Goal: Task Accomplishment & Management: Use online tool/utility

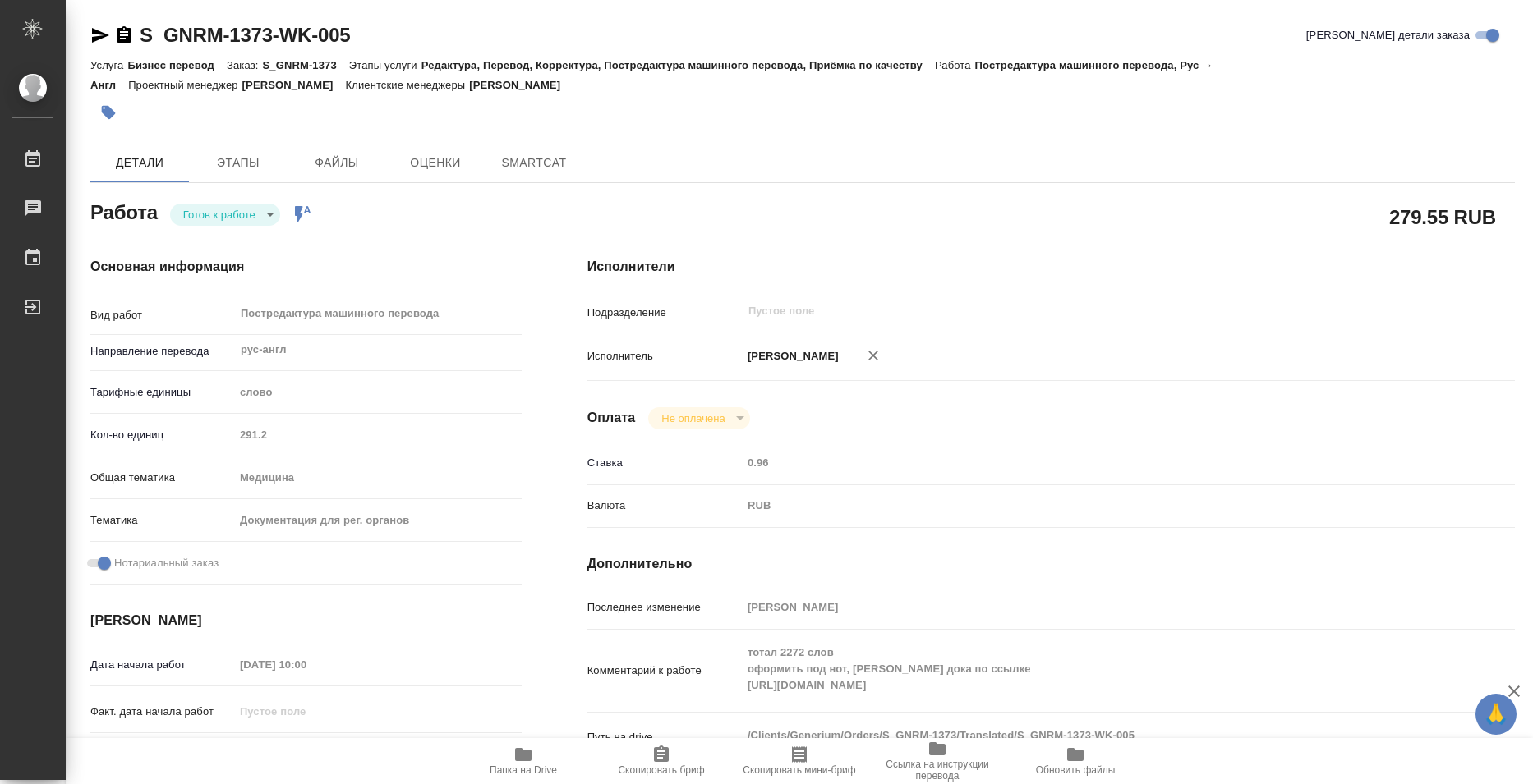
type textarea "x"
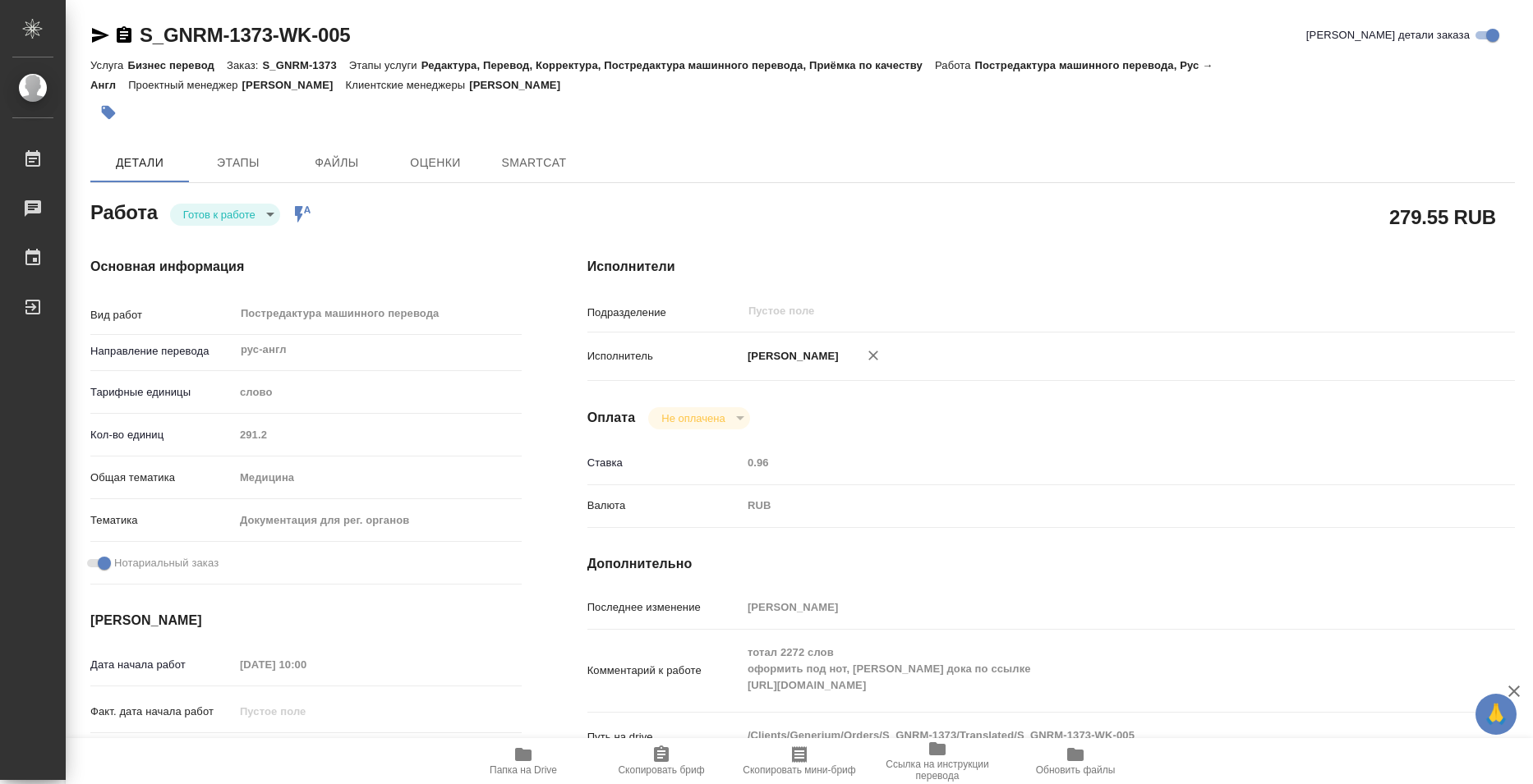
type textarea "x"
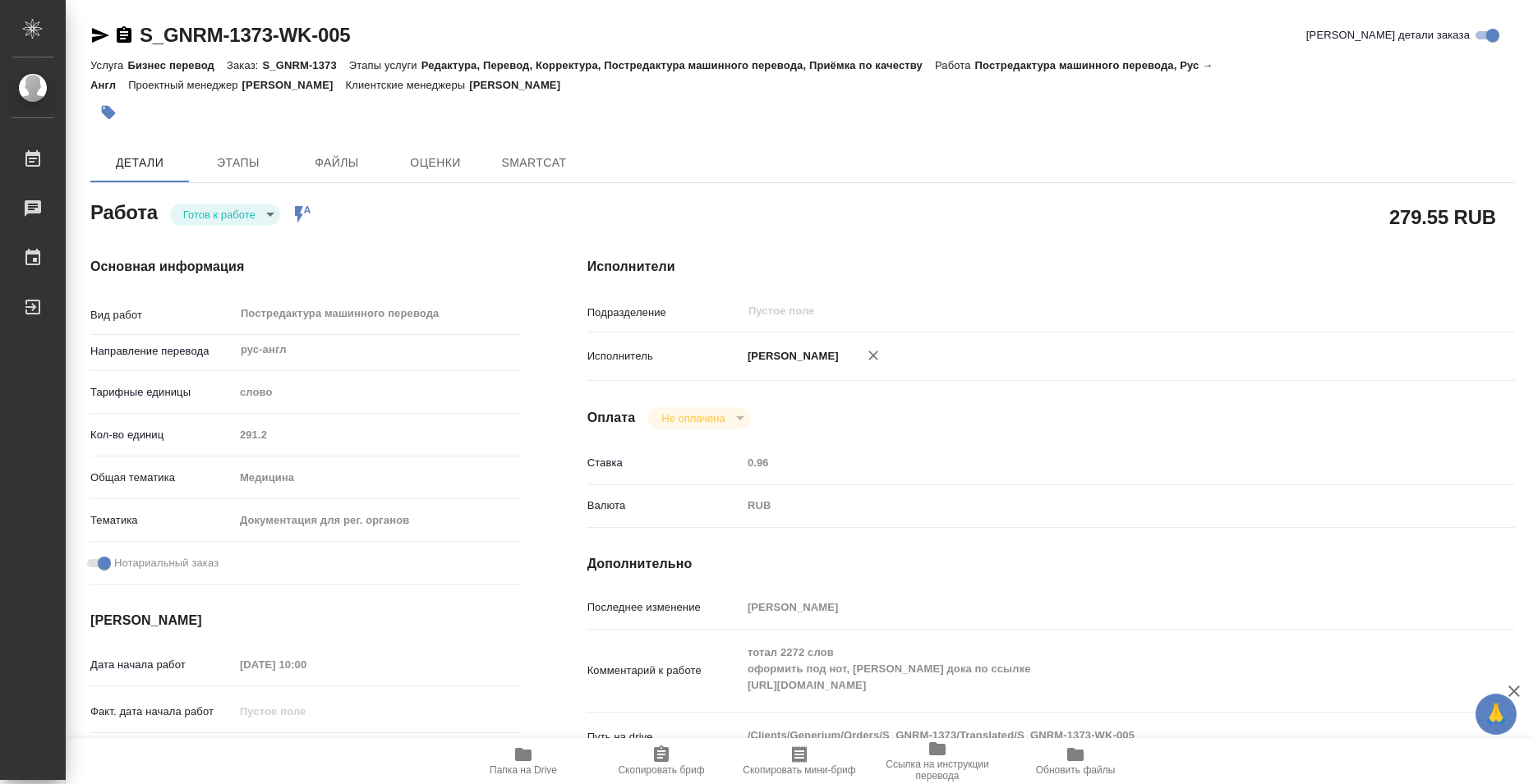
type textarea "x"
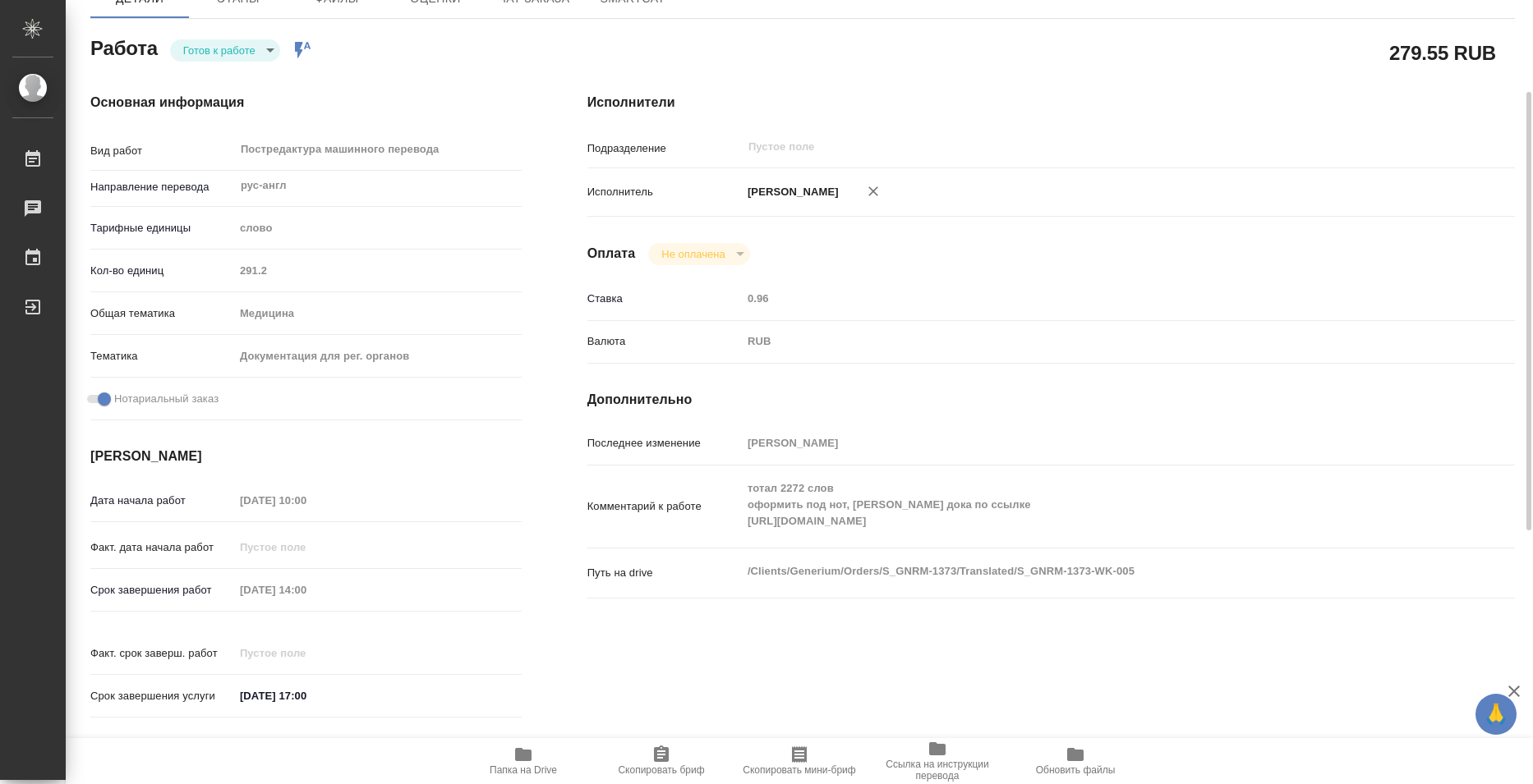
type textarea "x"
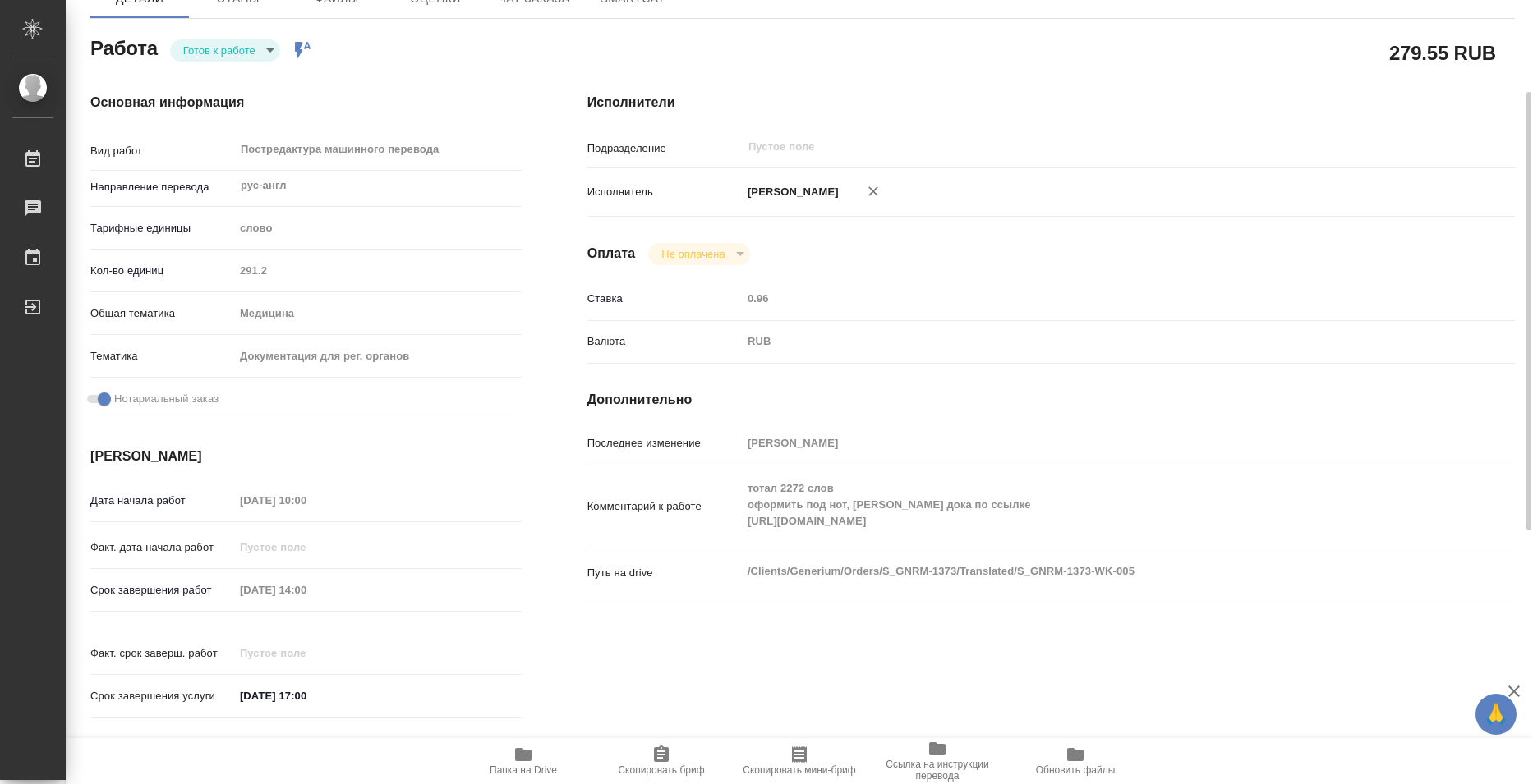
scroll to position [246, 0]
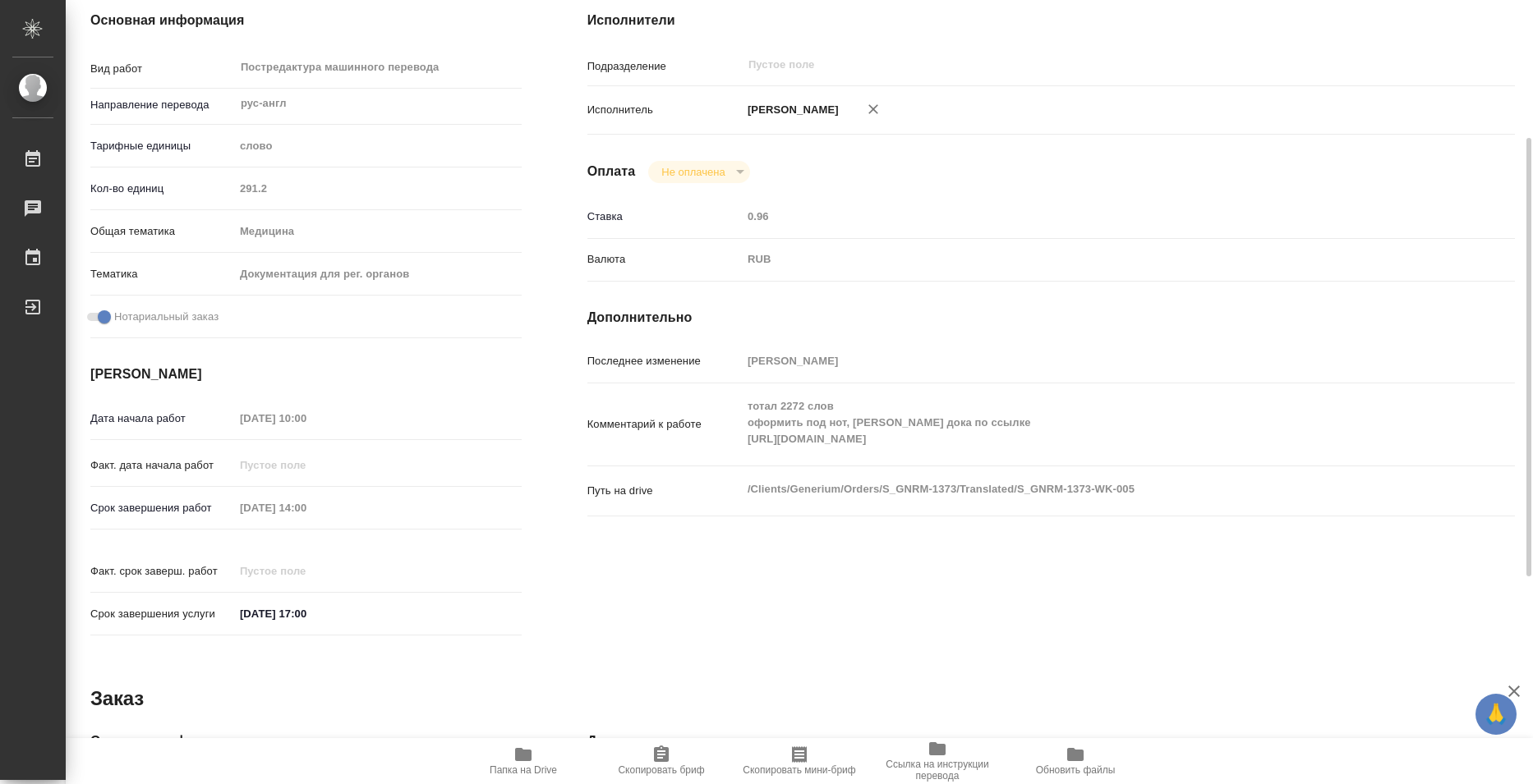
type textarea "x"
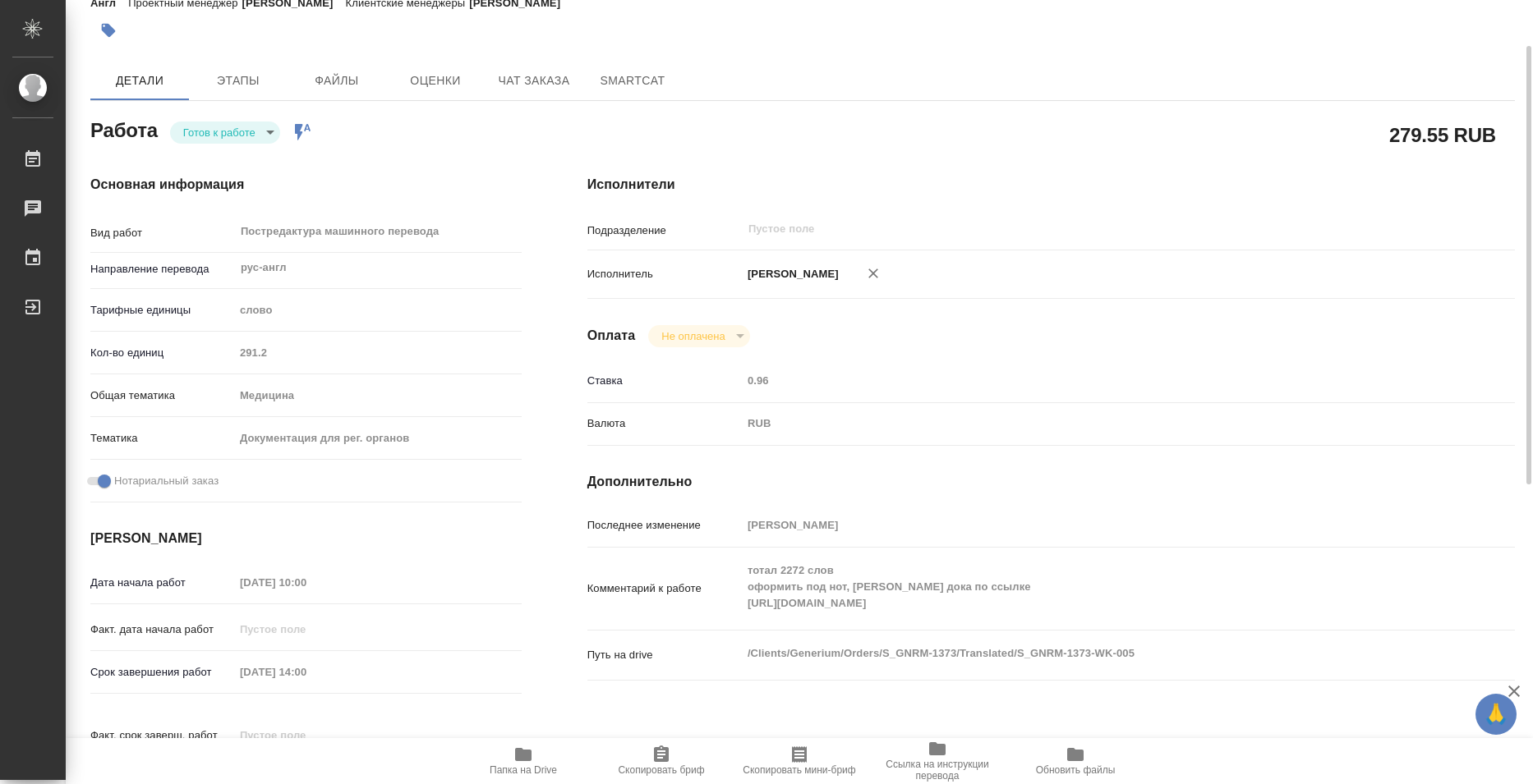
scroll to position [0, 0]
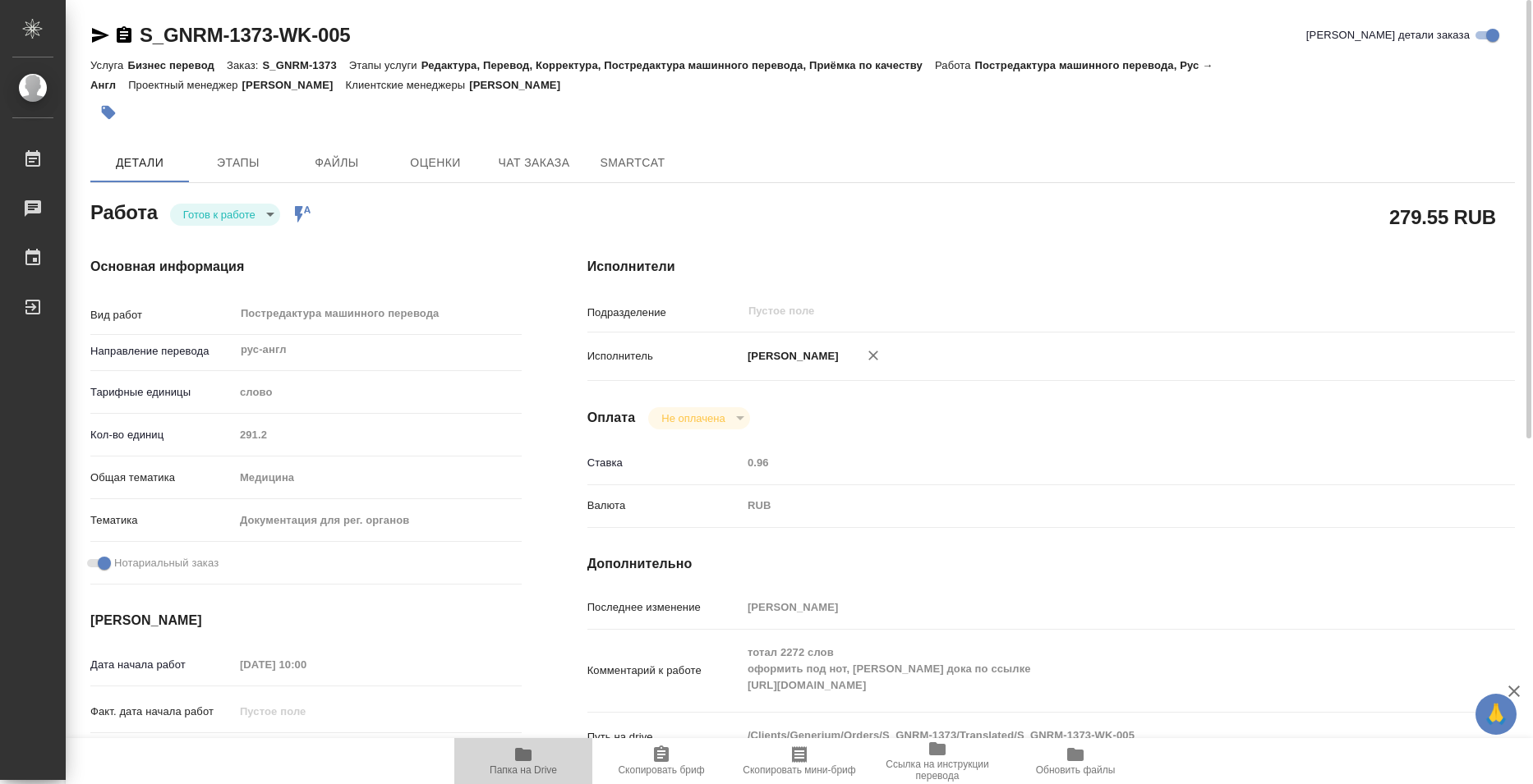
click at [546, 762] on span "Папка на Drive" at bounding box center [523, 760] width 118 height 31
